Goal: Information Seeking & Learning: Learn about a topic

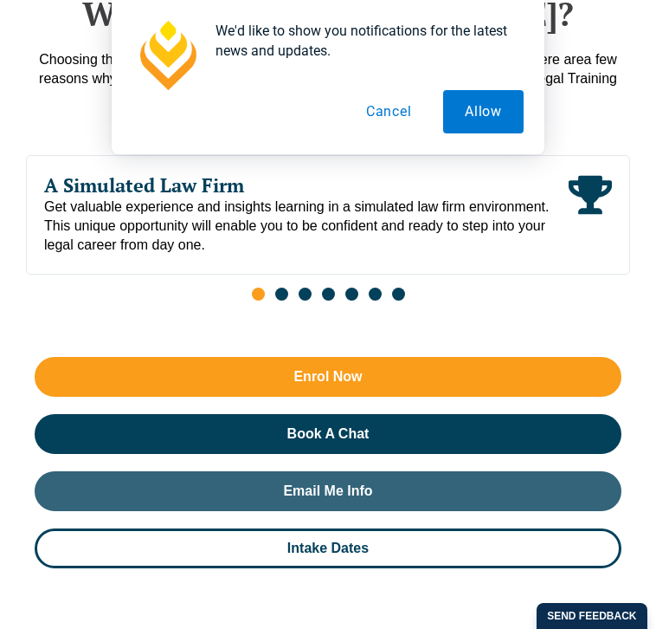
scroll to position [1496, 0]
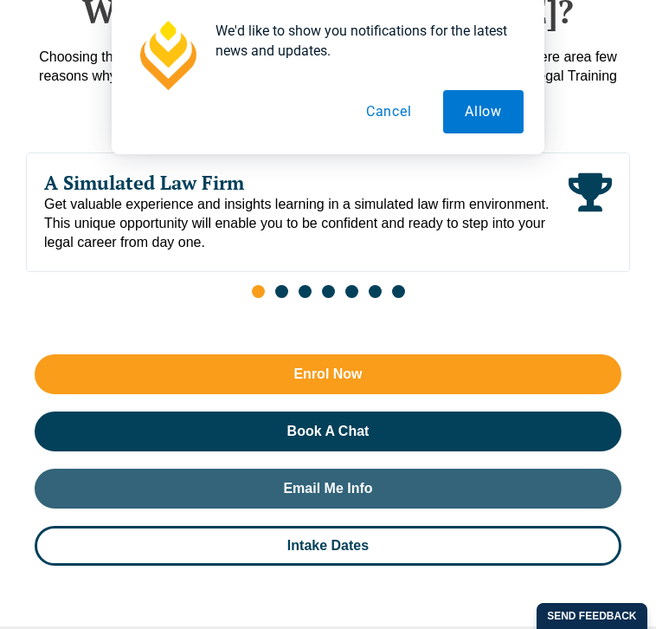
click at [380, 128] on button "Cancel" at bounding box center [389, 111] width 89 height 43
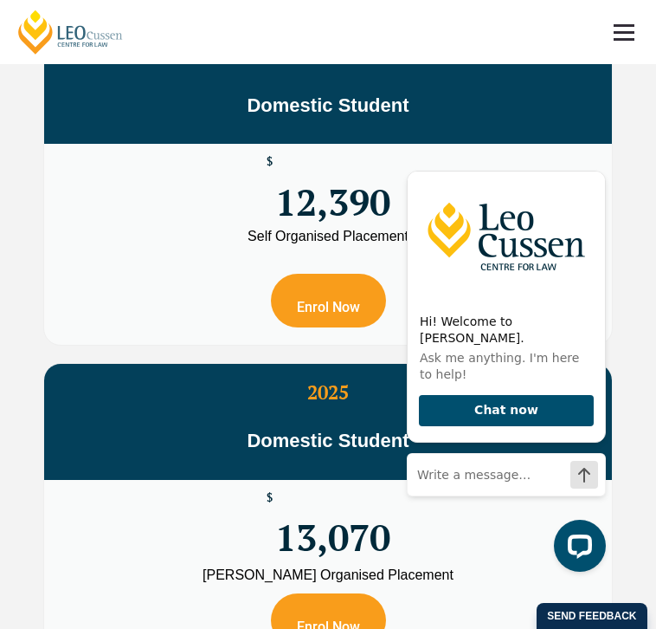
scroll to position [4767, 0]
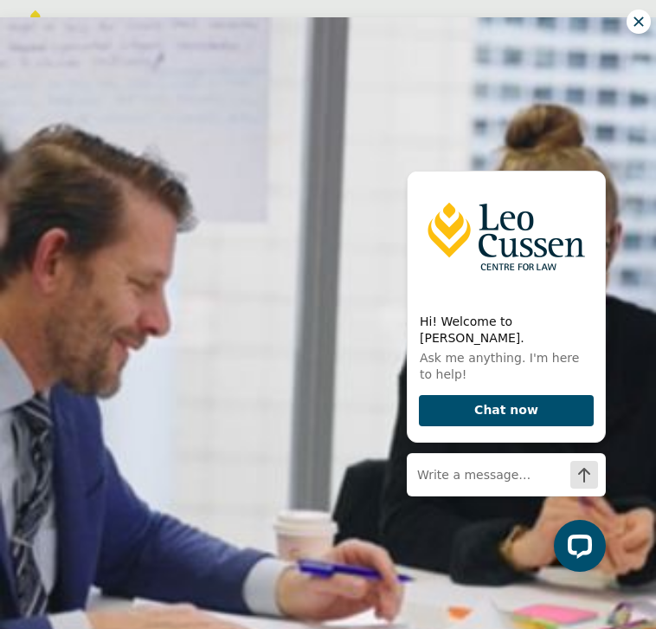
click at [637, 21] on icon at bounding box center [639, 21] width 10 height 10
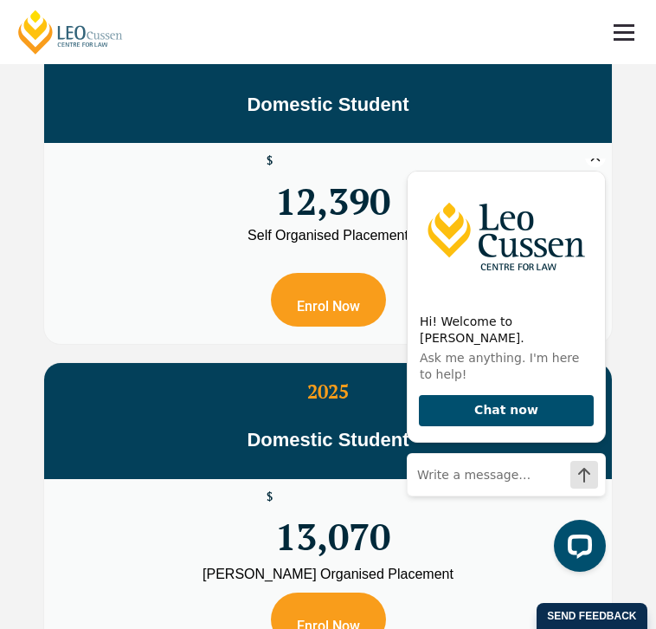
click at [594, 167] on icon "Hide greeting" at bounding box center [595, 156] width 21 height 21
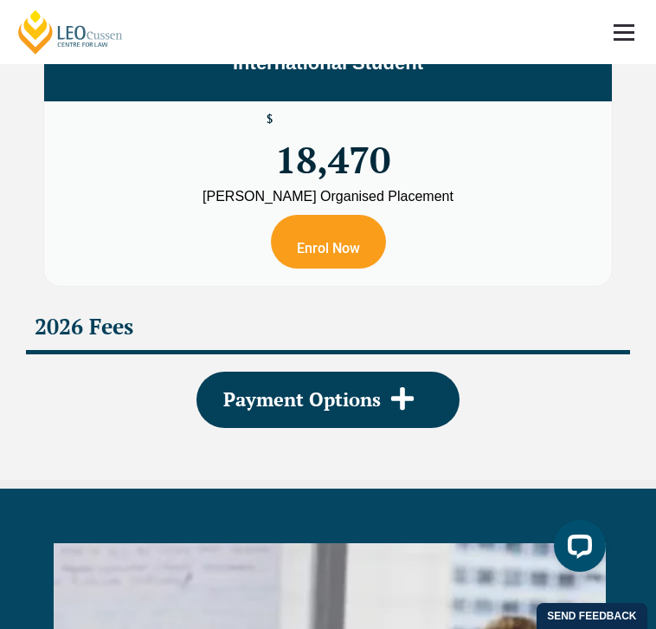
scroll to position [5805, 0]
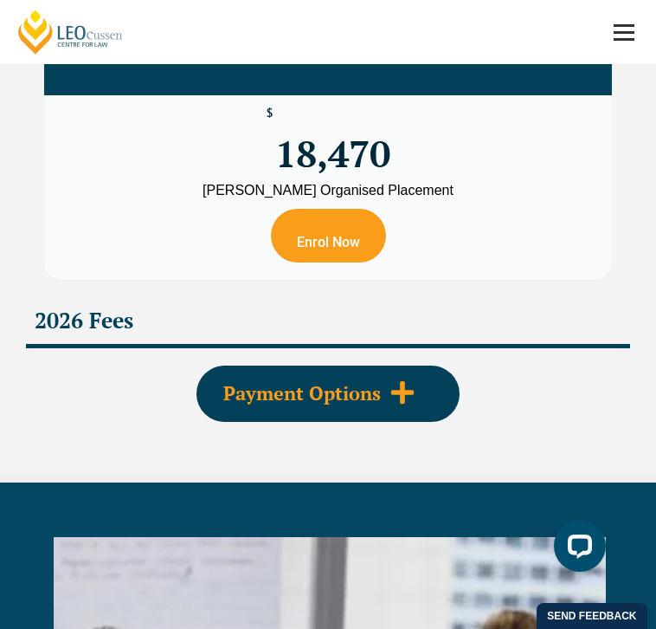
click at [429, 388] on div "Payment Options" at bounding box center [328, 393] width 263 height 56
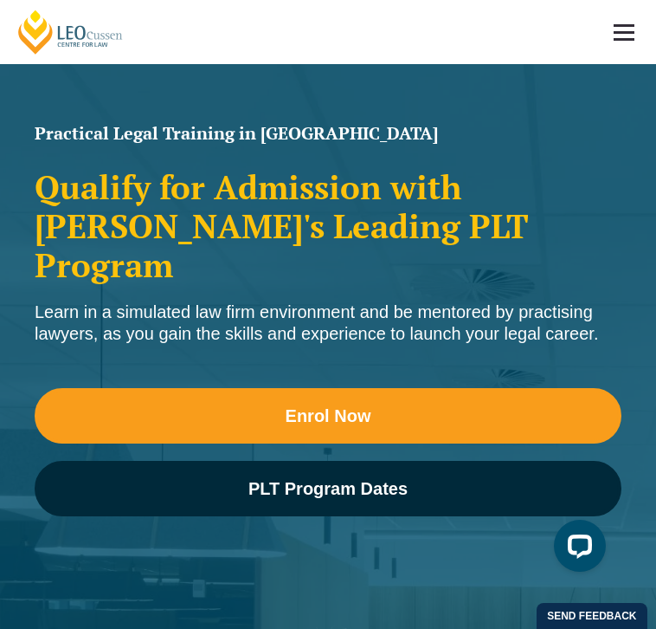
scroll to position [0, 0]
click at [618, 46] on link at bounding box center [624, 32] width 64 height 64
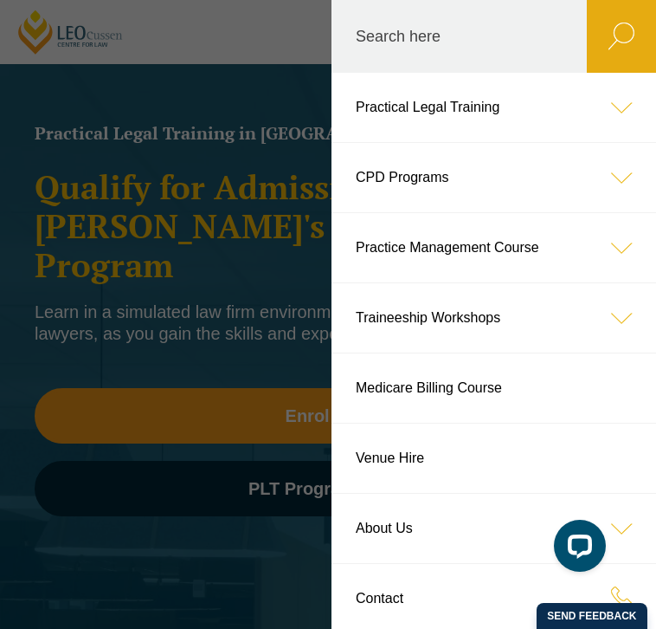
click at [228, 64] on header "[PERSON_NAME] Centre for Law Search here Practical Legal Training Our Practical…" at bounding box center [328, 32] width 656 height 64
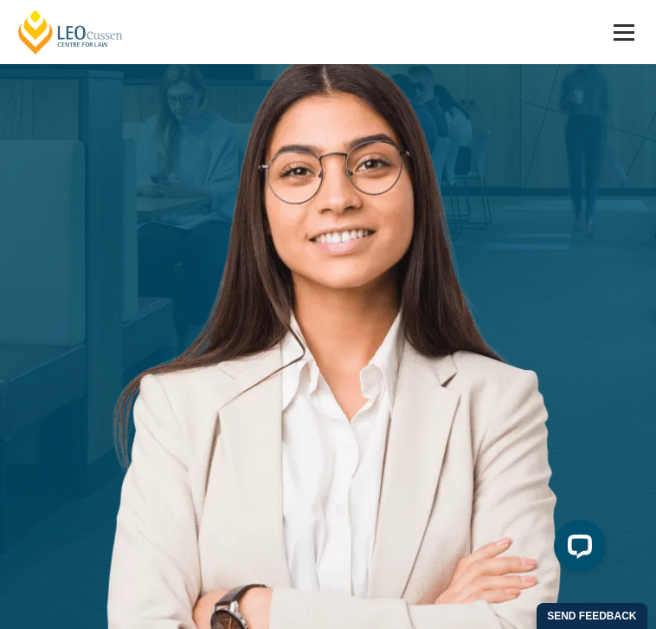
scroll to position [583, 0]
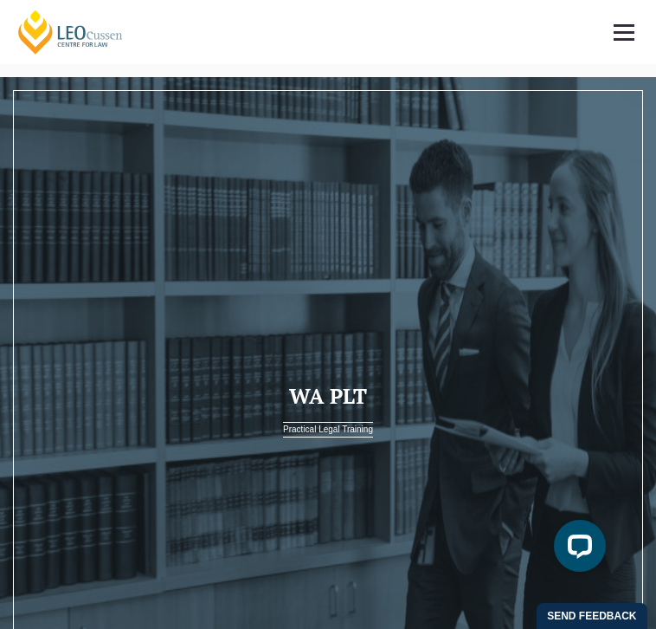
click at [629, 34] on link at bounding box center [624, 32] width 64 height 64
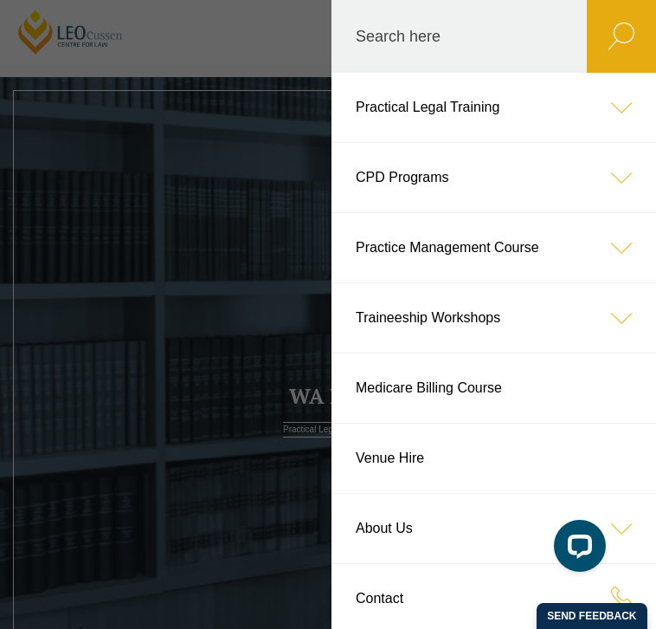
click at [609, 108] on icon at bounding box center [621, 107] width 69 height 69
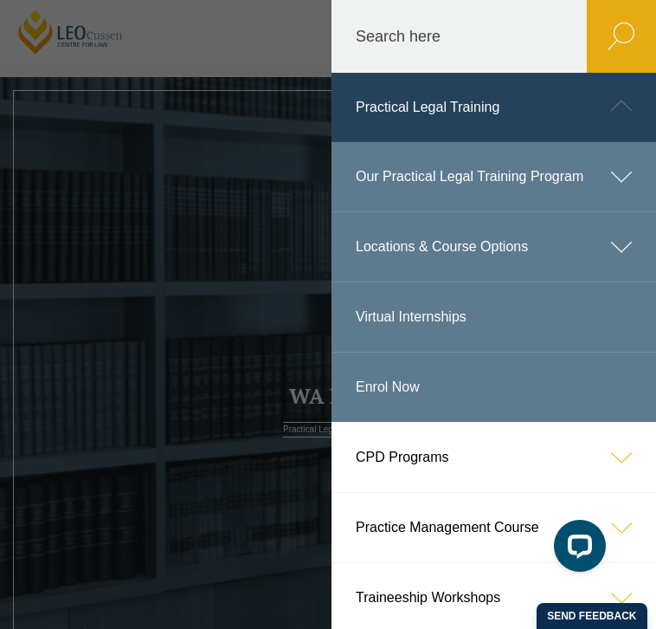
click at [616, 245] on icon at bounding box center [621, 246] width 69 height 69
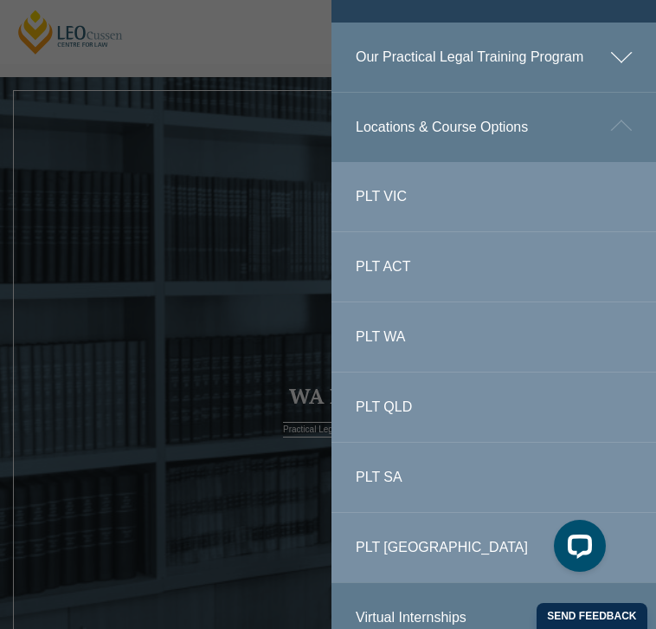
scroll to position [124, 0]
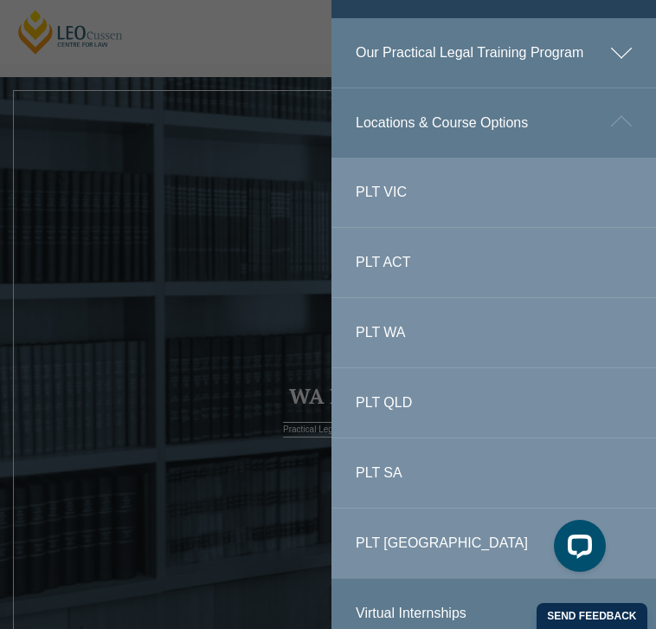
click at [384, 330] on link "PLT WA" at bounding box center [494, 332] width 325 height 69
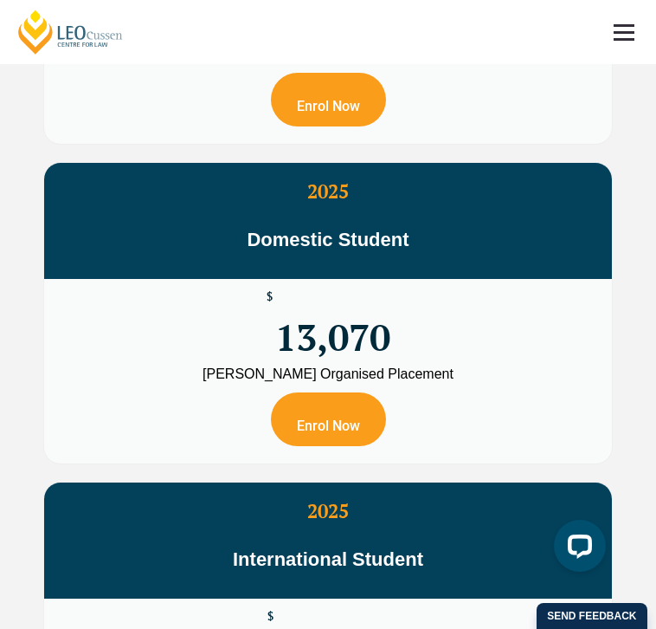
scroll to position [4877, 0]
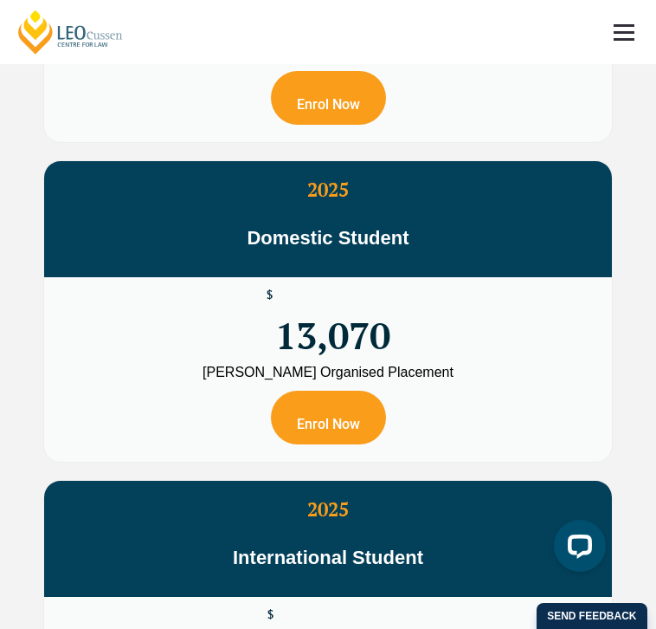
click at [329, 350] on span "13,070" at bounding box center [332, 320] width 115 height 60
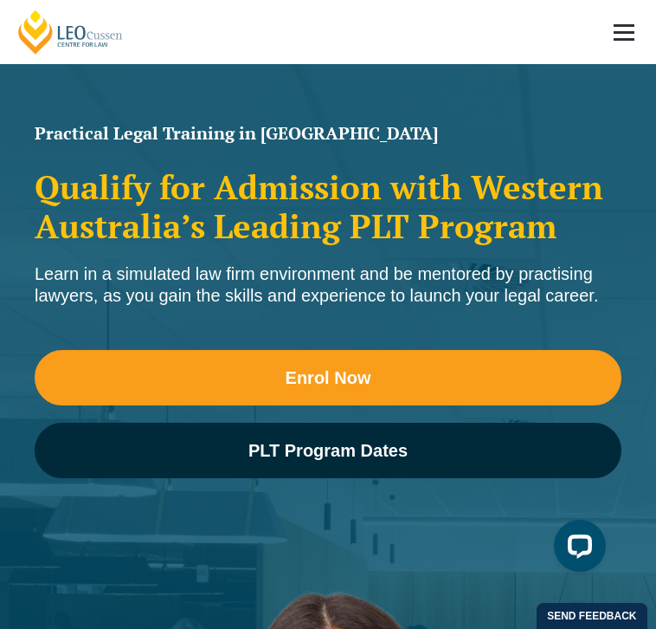
scroll to position [0, 0]
click at [604, 28] on link at bounding box center [624, 32] width 64 height 64
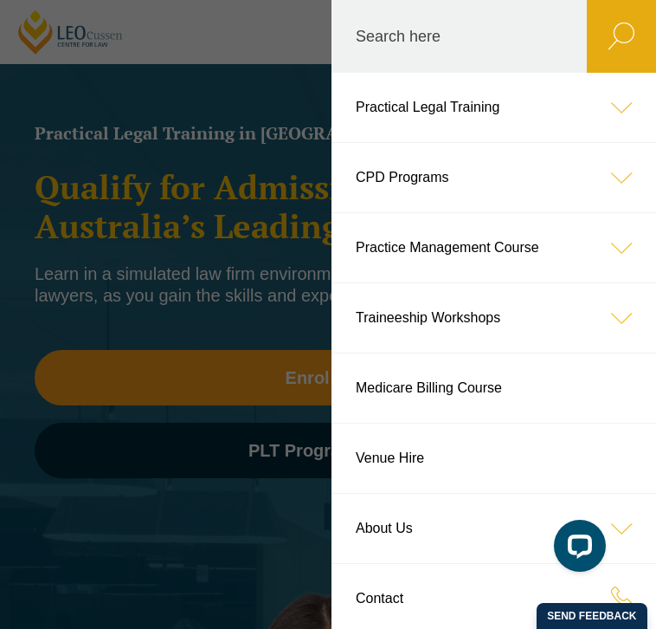
click at [613, 177] on icon at bounding box center [621, 177] width 69 height 69
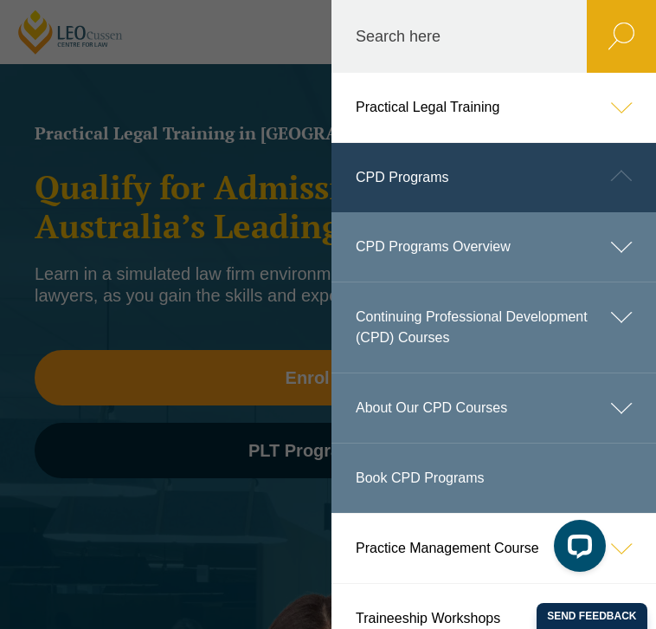
click at [613, 177] on icon at bounding box center [621, 175] width 69 height 69
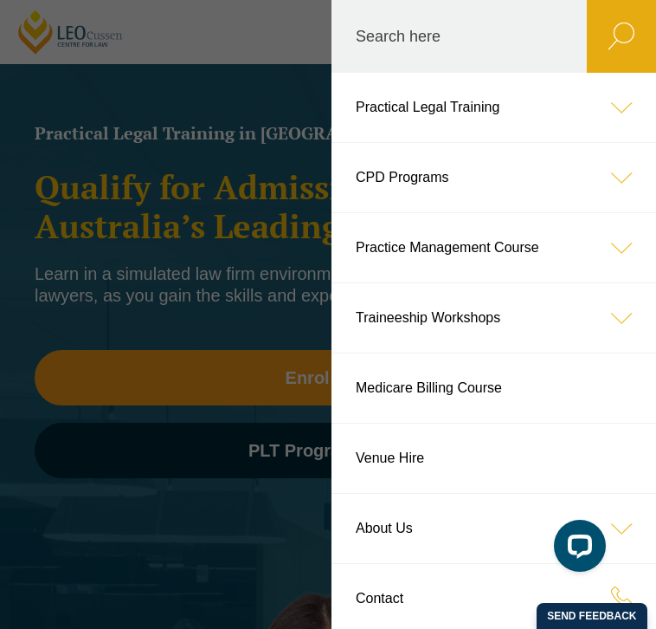
click at [619, 248] on icon at bounding box center [621, 247] width 69 height 69
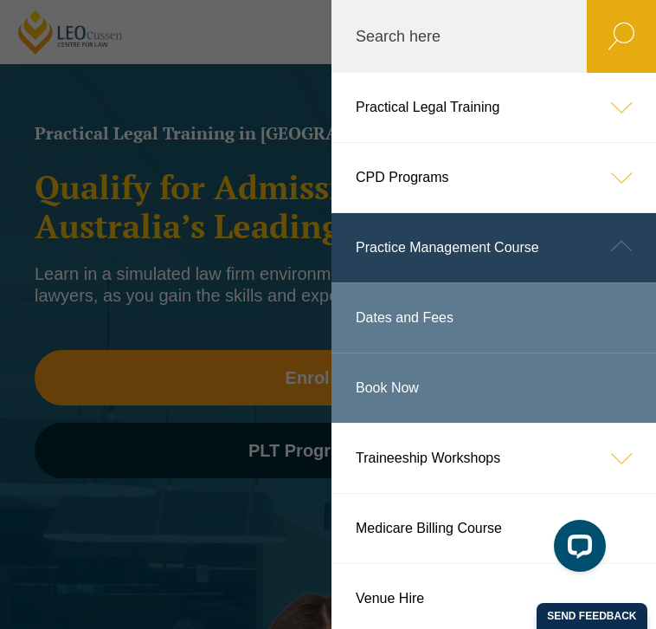
click at [619, 248] on icon at bounding box center [621, 245] width 69 height 69
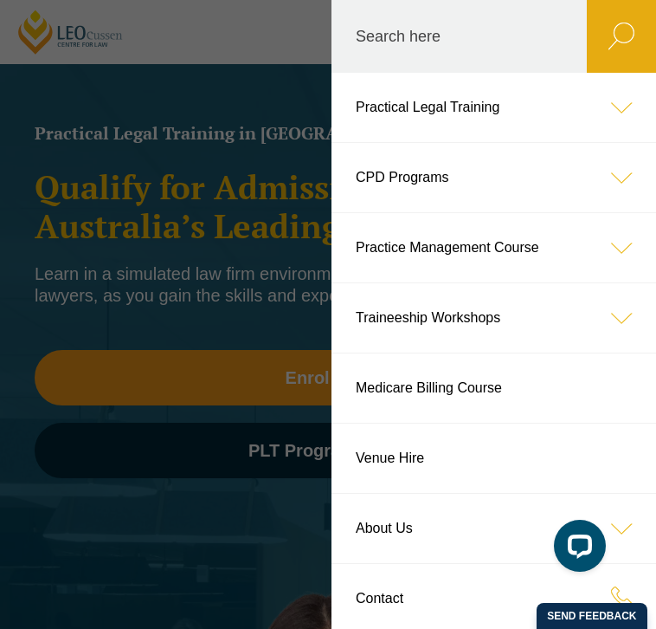
click at [610, 106] on icon at bounding box center [621, 107] width 69 height 69
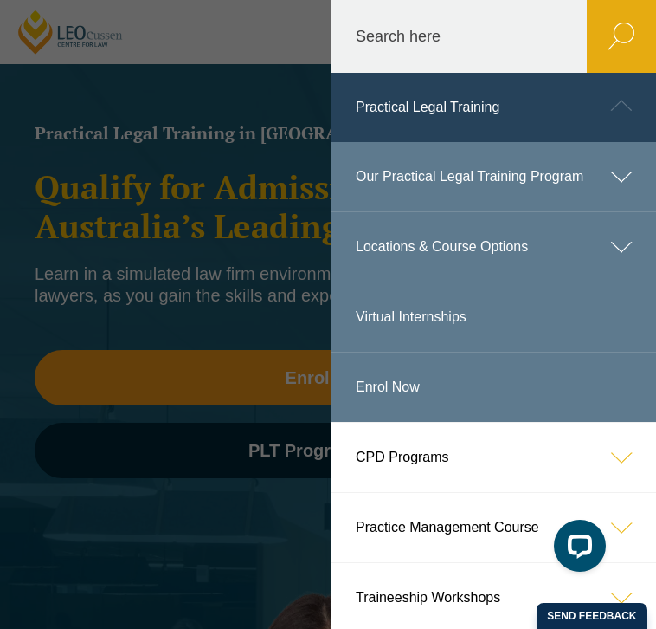
click at [622, 264] on icon at bounding box center [621, 246] width 69 height 69
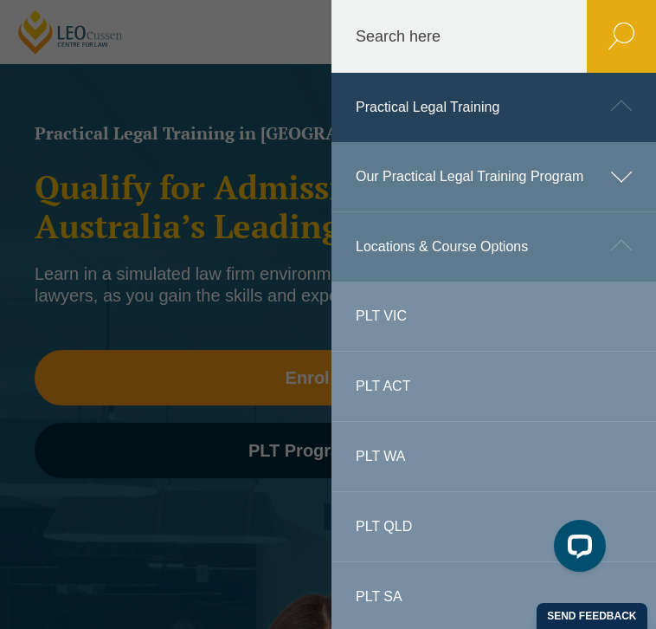
click at [391, 524] on link "PLT QLD" at bounding box center [494, 526] width 325 height 69
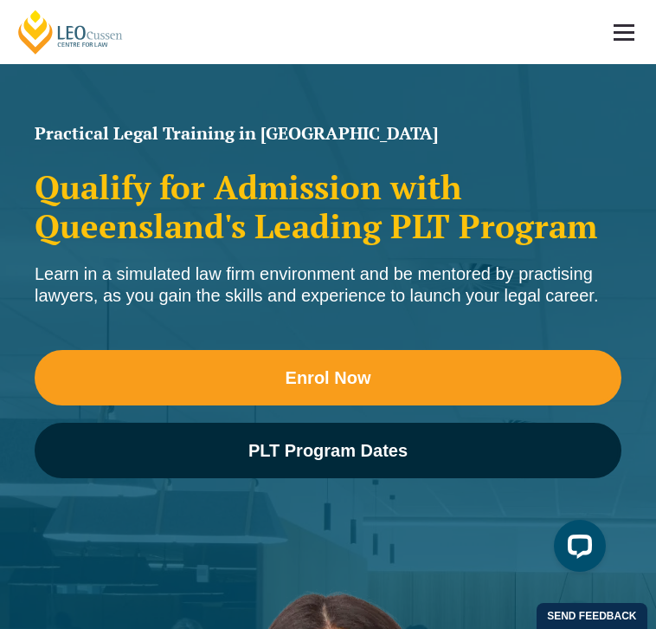
click at [640, 27] on link at bounding box center [624, 32] width 64 height 64
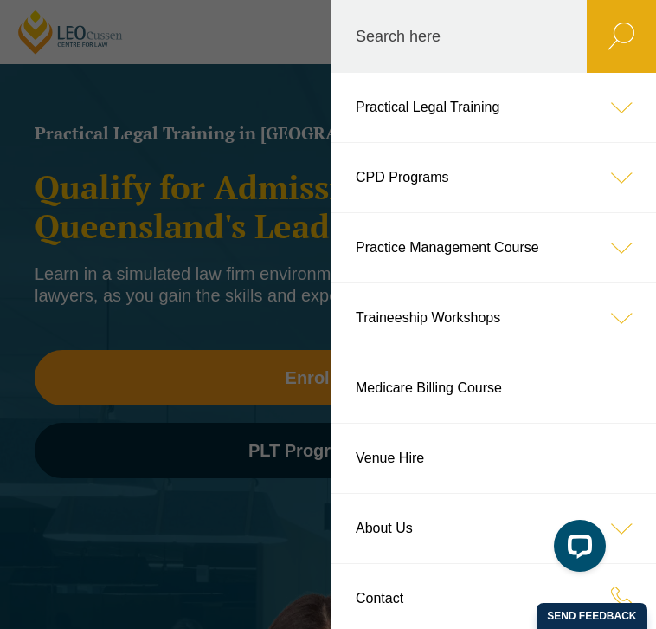
click at [242, 64] on header "[PERSON_NAME] Centre for Law Search here Practical Legal Training Our Practical…" at bounding box center [328, 32] width 656 height 64
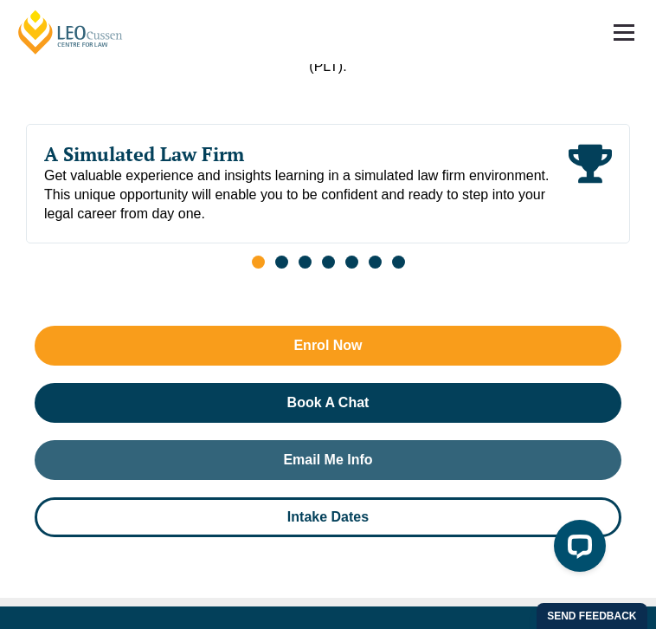
scroll to position [590, 0]
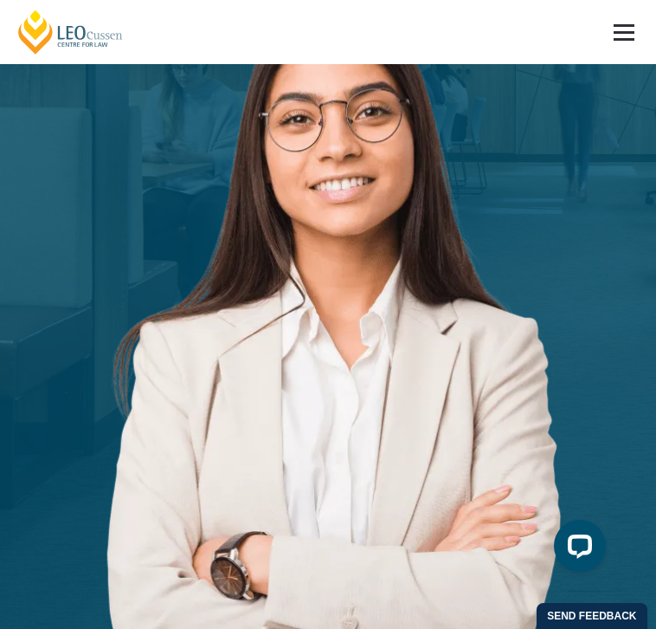
click at [603, 47] on link at bounding box center [624, 32] width 64 height 64
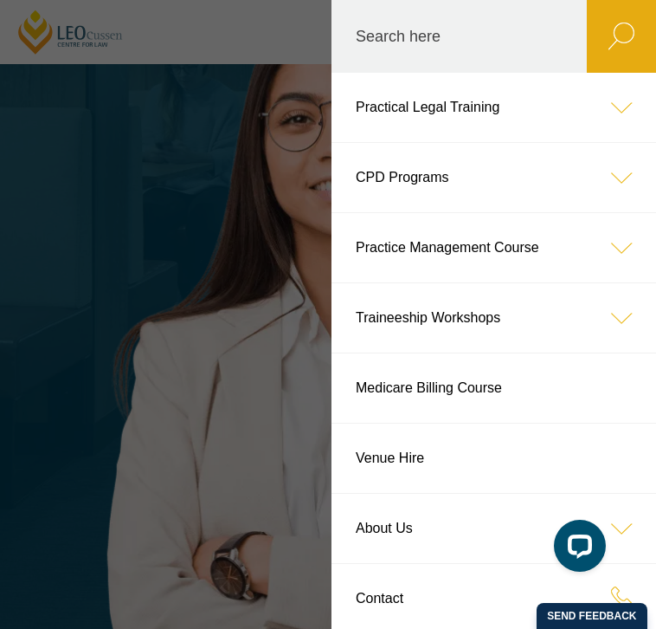
click at [198, 64] on header "[PERSON_NAME] Centre for Law Search here Practical Legal Training Our Practical…" at bounding box center [328, 32] width 656 height 64
